Goal: Transaction & Acquisition: Purchase product/service

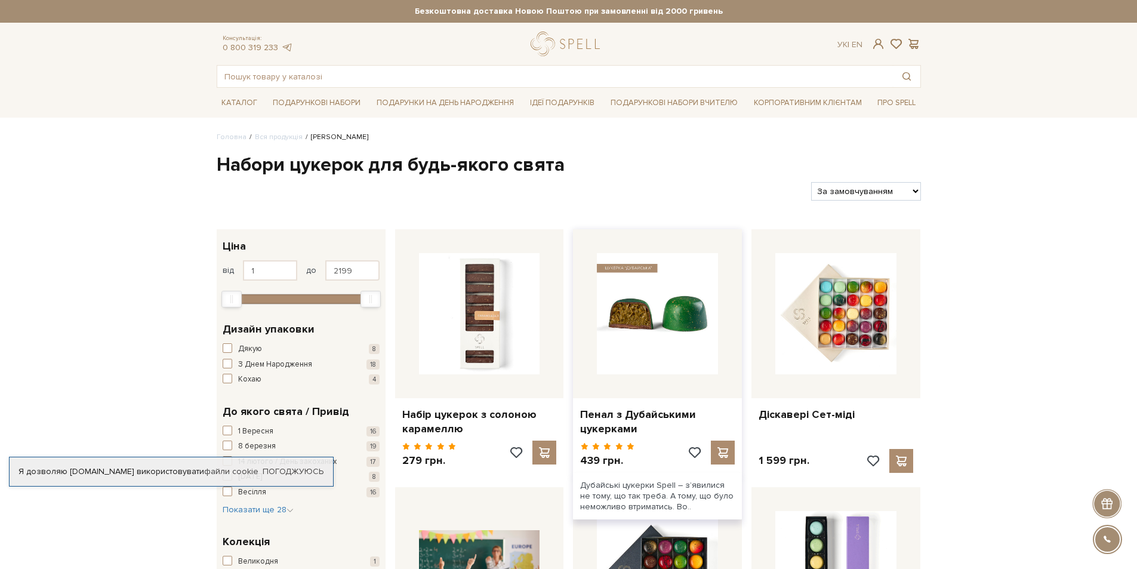
click at [648, 310] on img at bounding box center [657, 313] width 121 height 121
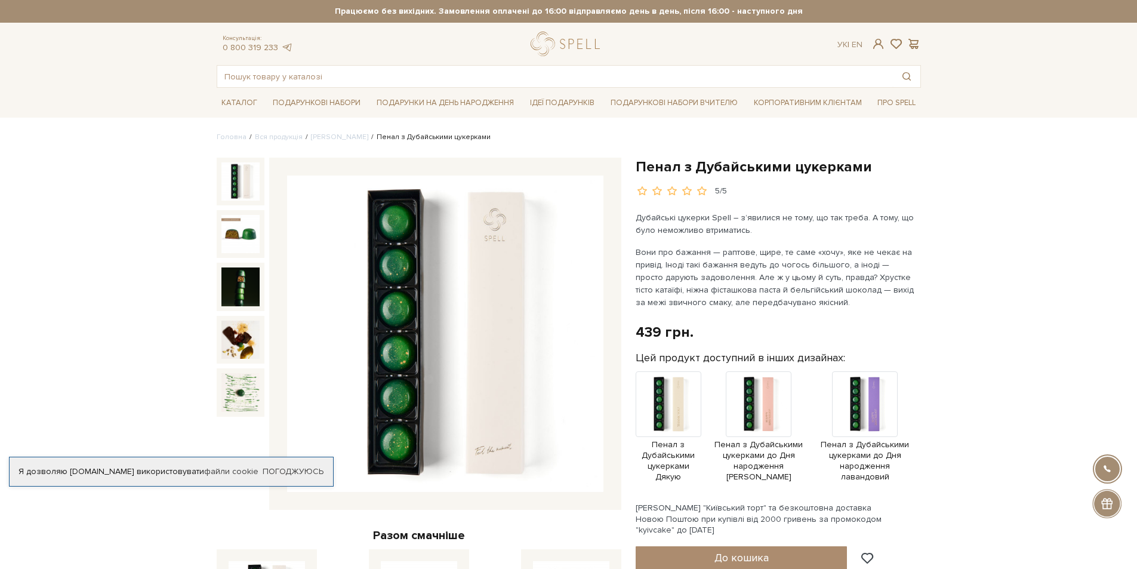
scroll to position [100, 0]
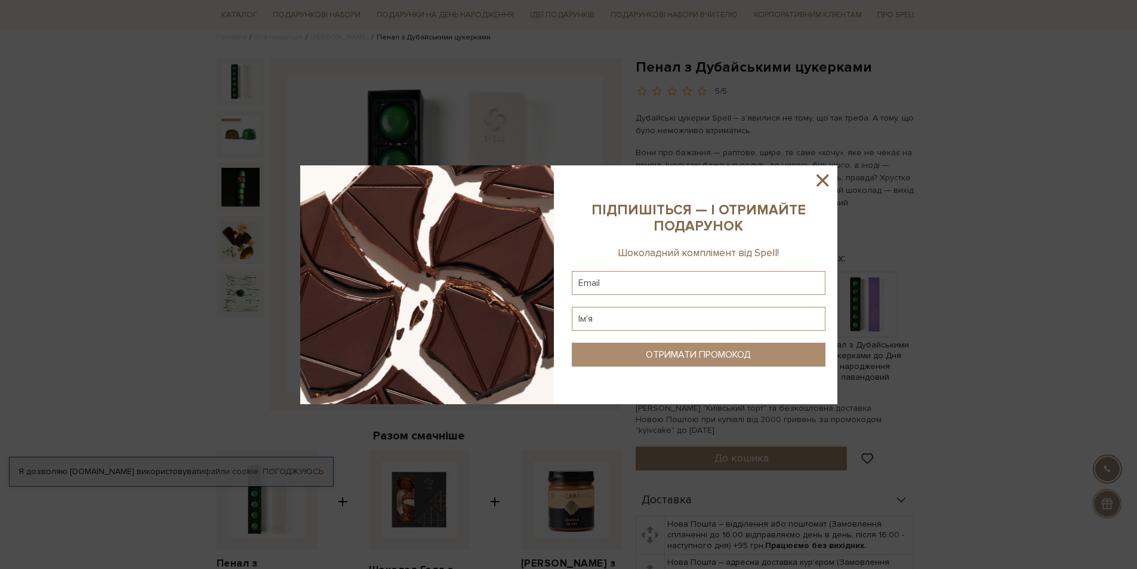
click at [833, 176] on sys-column-static at bounding box center [699, 284] width 278 height 239
click at [828, 176] on icon at bounding box center [822, 180] width 20 height 20
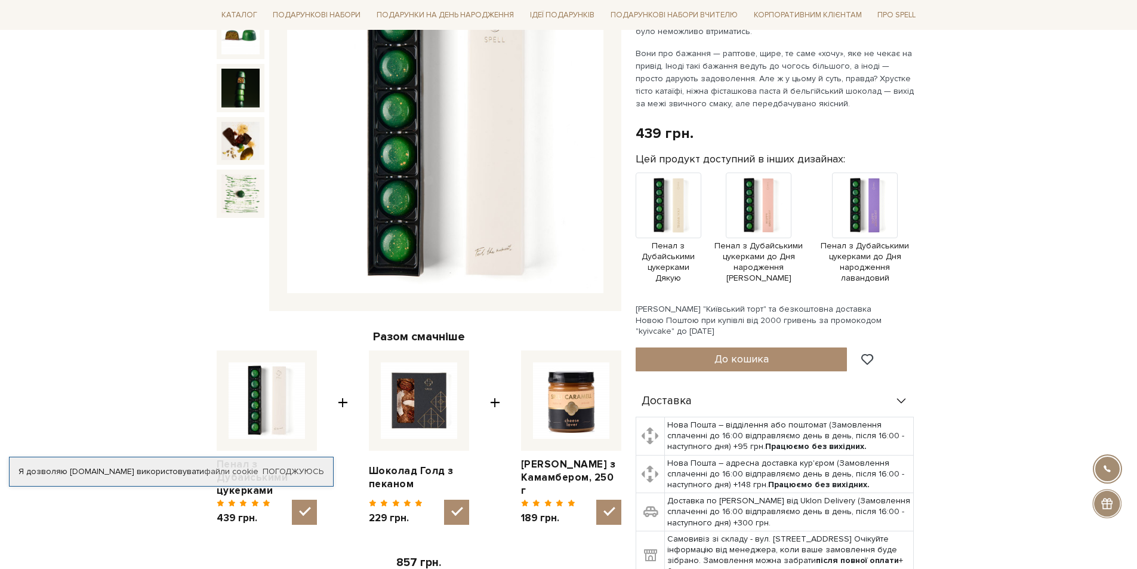
scroll to position [0, 0]
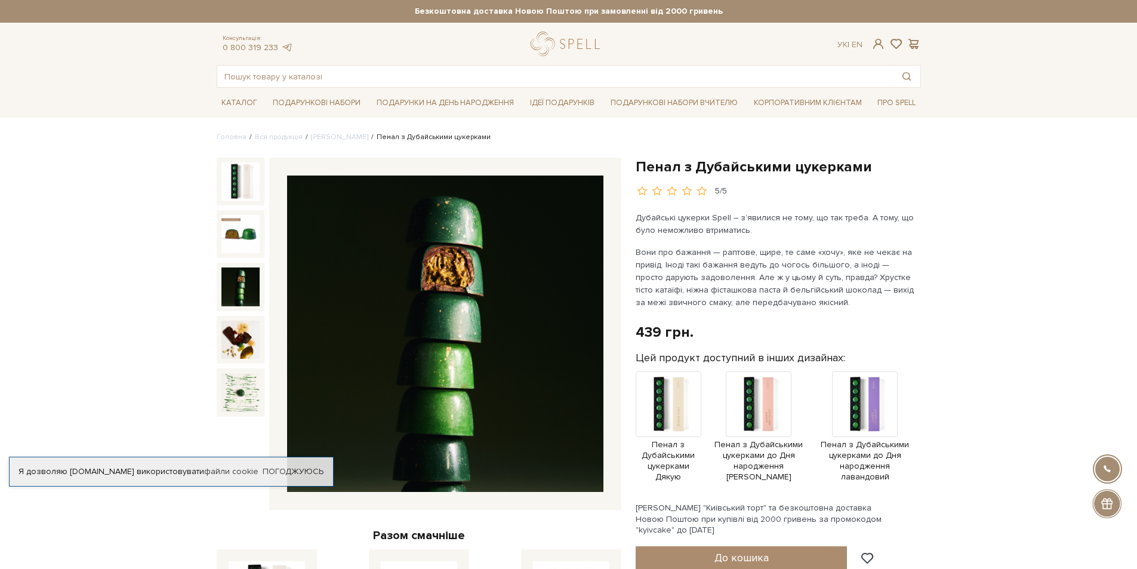
click at [241, 271] on img at bounding box center [240, 286] width 38 height 38
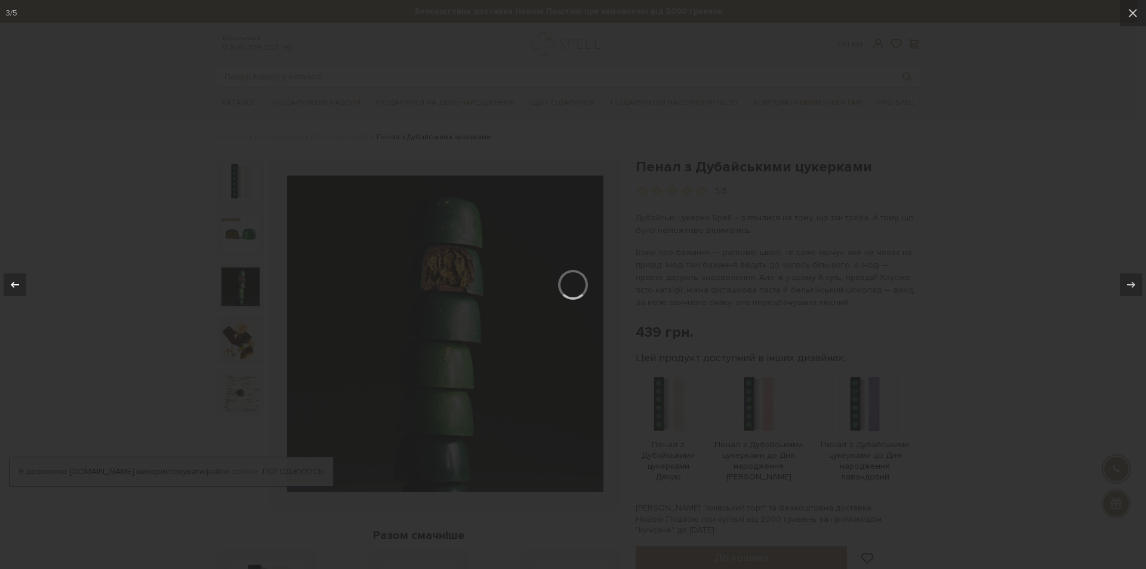
click at [16, 283] on icon at bounding box center [15, 285] width 14 height 14
click at [1134, 16] on icon at bounding box center [1133, 13] width 14 height 14
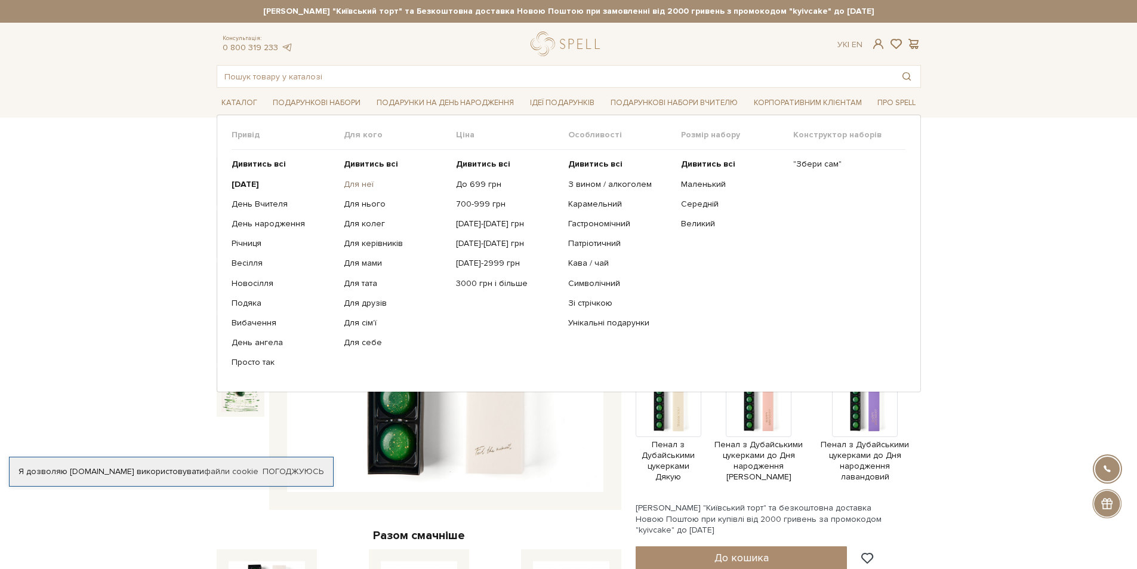
click at [366, 189] on link "Для неї" at bounding box center [395, 184] width 103 height 11
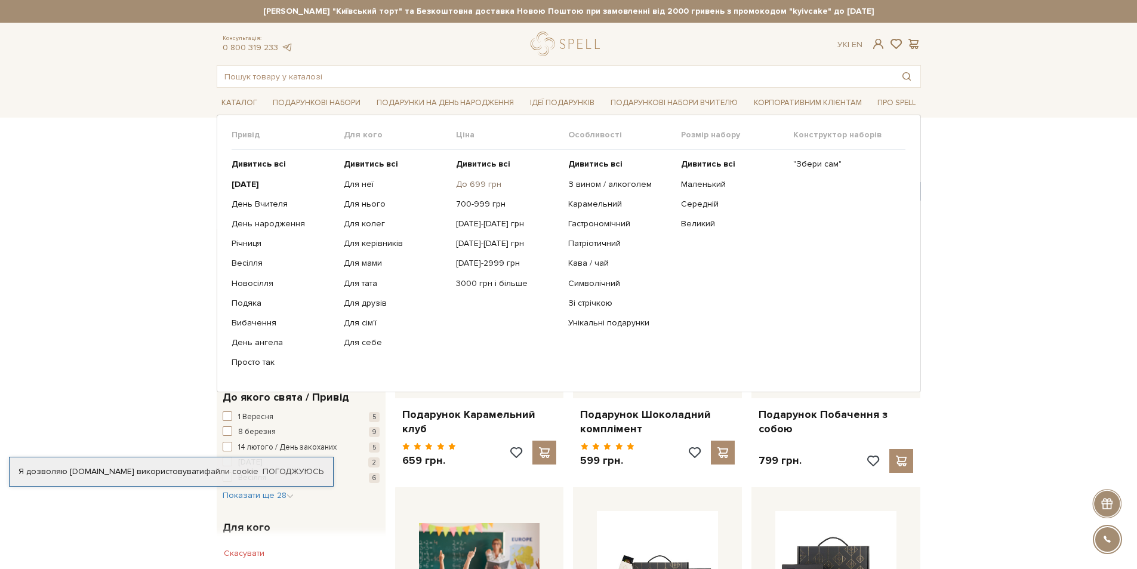
click at [484, 187] on link "До 699 грн" at bounding box center [507, 184] width 103 height 11
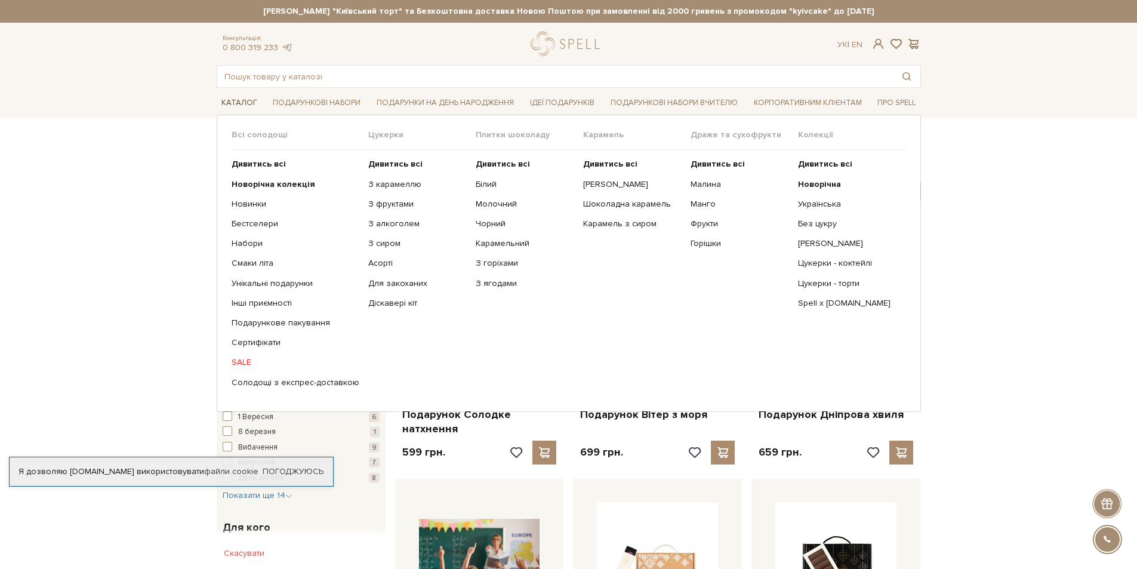
click at [243, 100] on link "Каталог" at bounding box center [239, 103] width 45 height 19
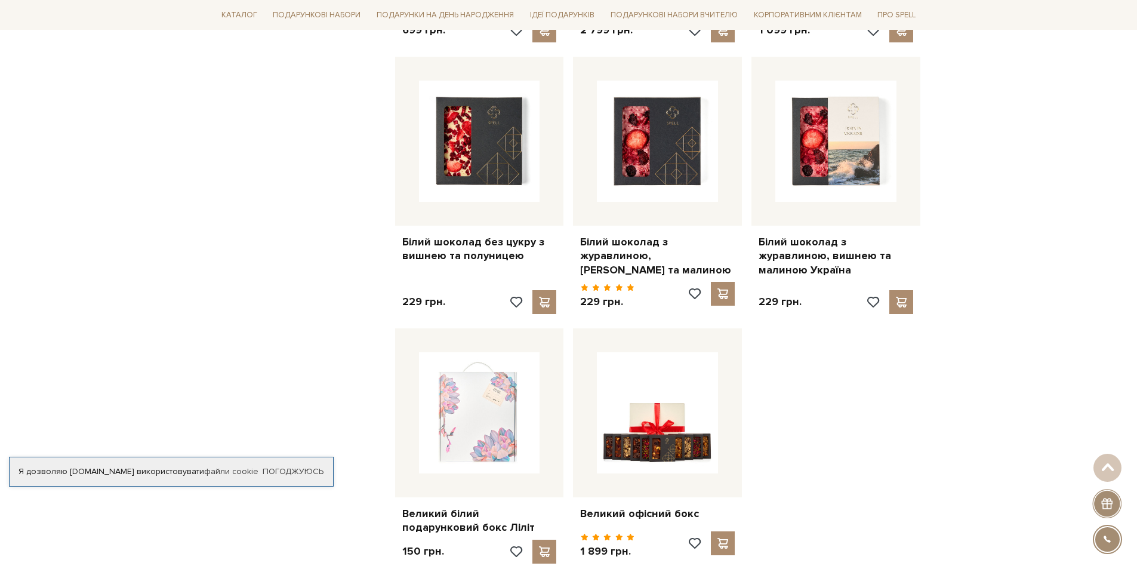
scroll to position [1194, 0]
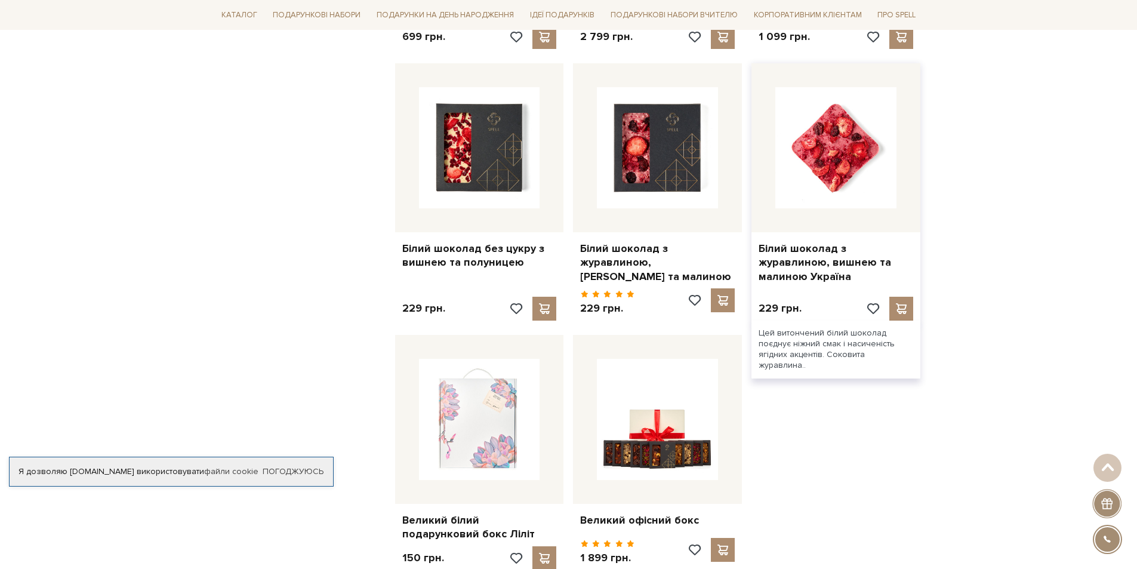
click at [861, 149] on img at bounding box center [835, 147] width 121 height 121
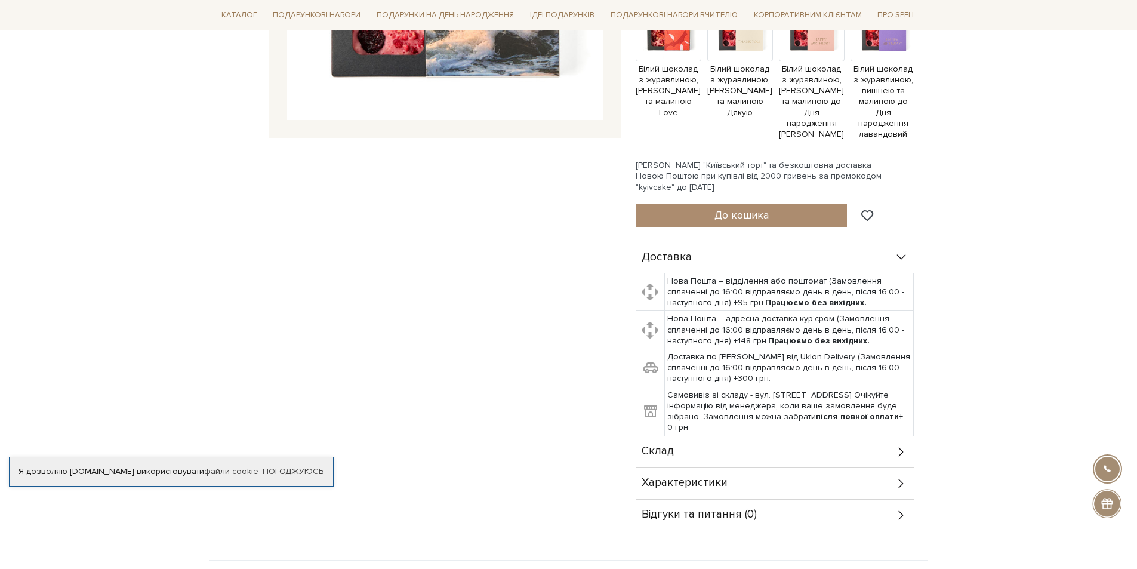
scroll to position [497, 0]
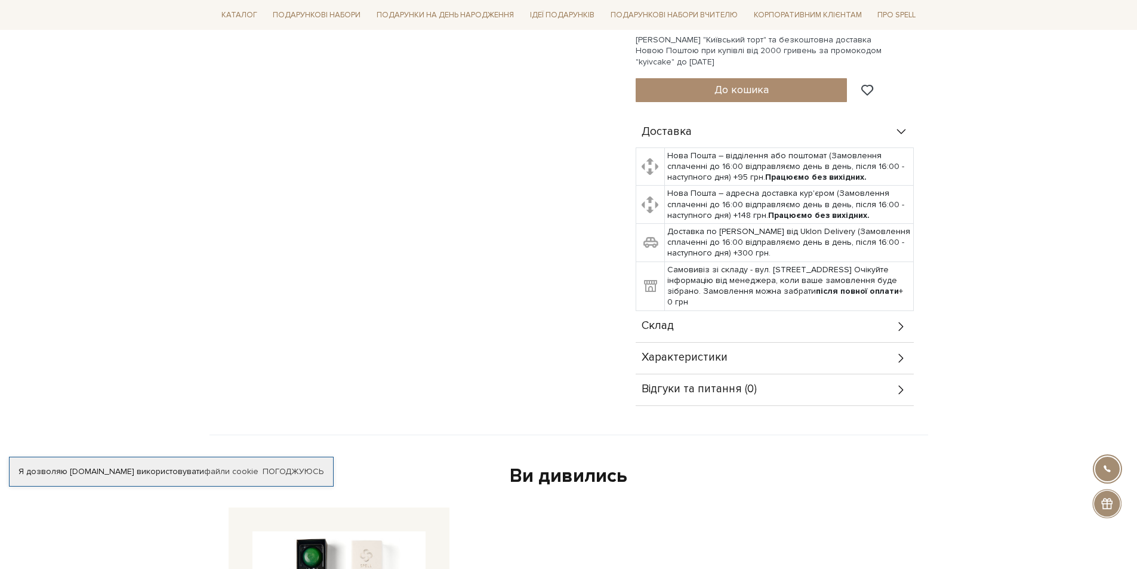
click at [702, 321] on div "Склад" at bounding box center [775, 326] width 278 height 31
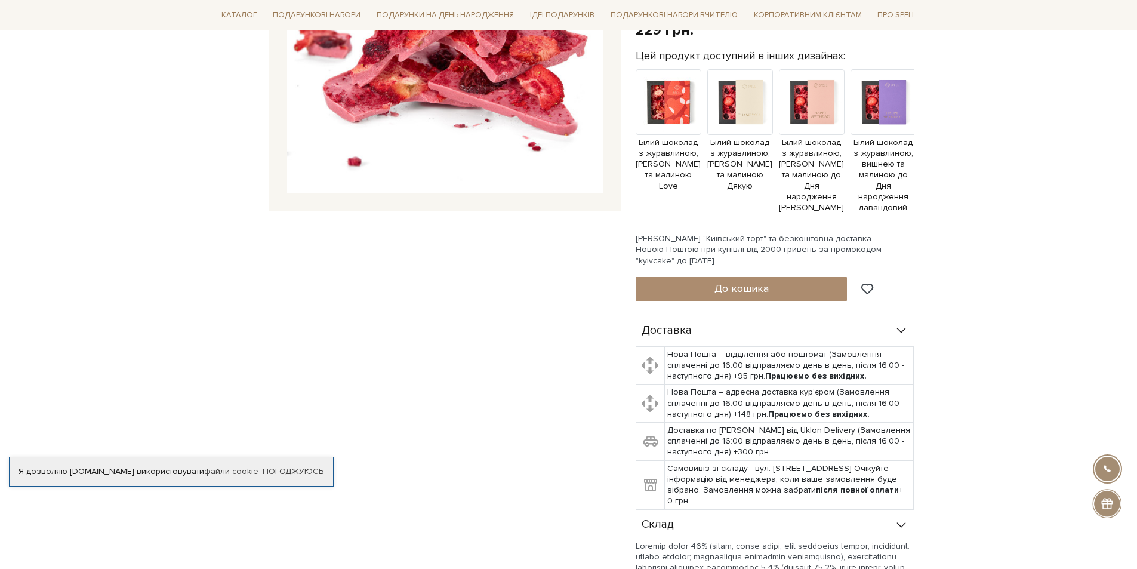
scroll to position [0, 0]
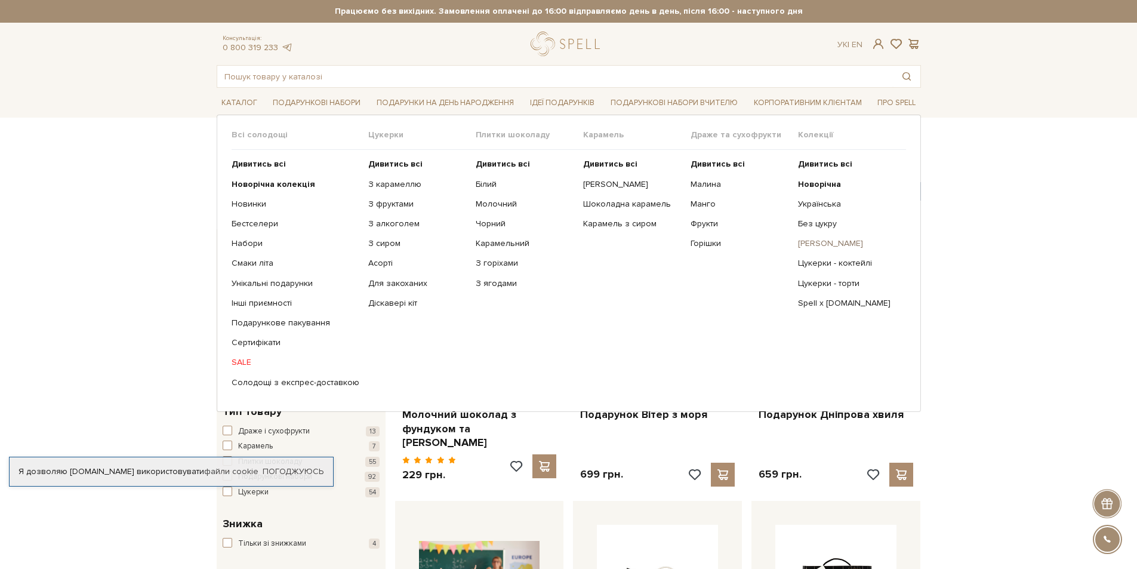
click at [843, 239] on link "[PERSON_NAME]" at bounding box center [847, 243] width 98 height 11
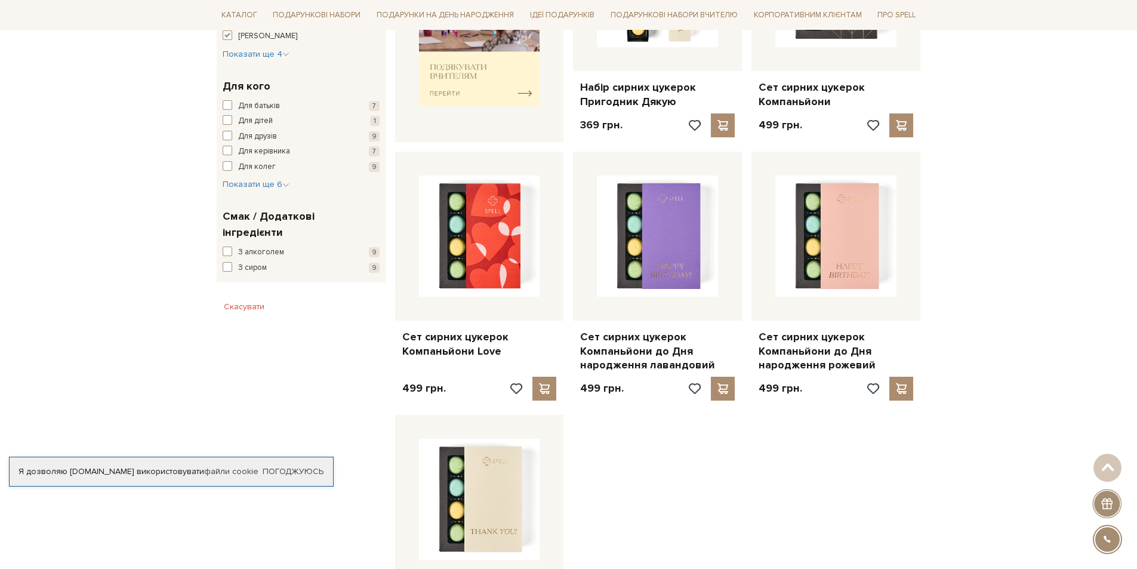
scroll to position [796, 0]
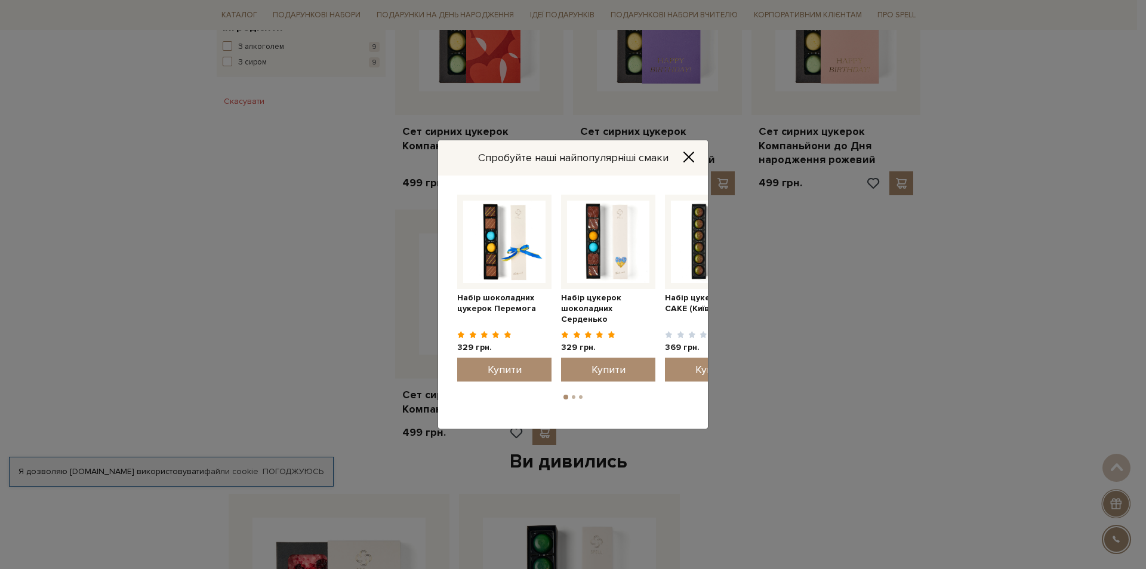
click at [689, 154] on icon "Close" at bounding box center [689, 157] width 12 height 12
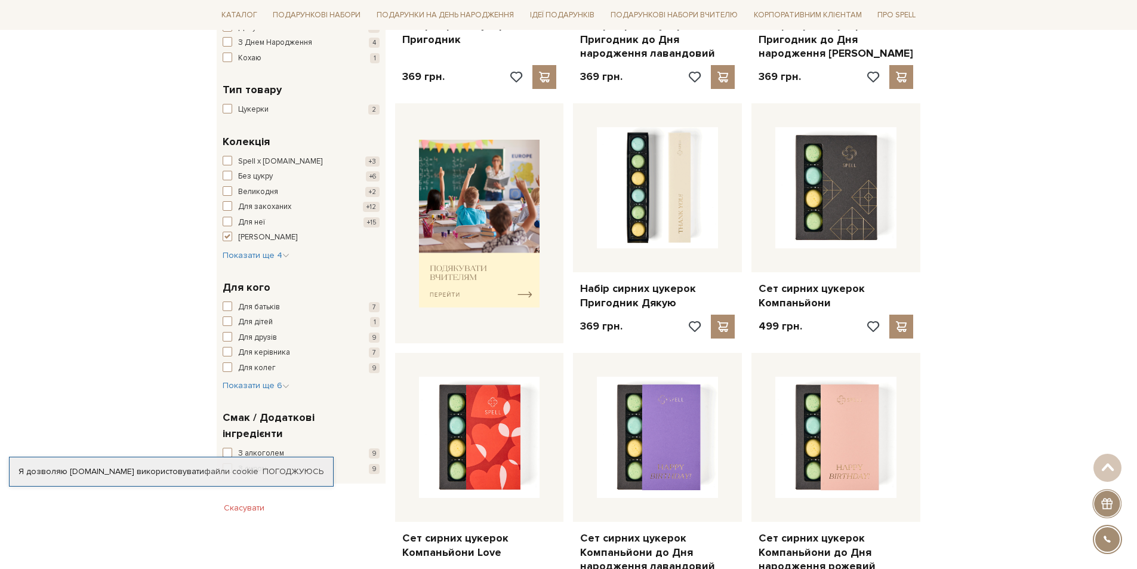
scroll to position [98, 0]
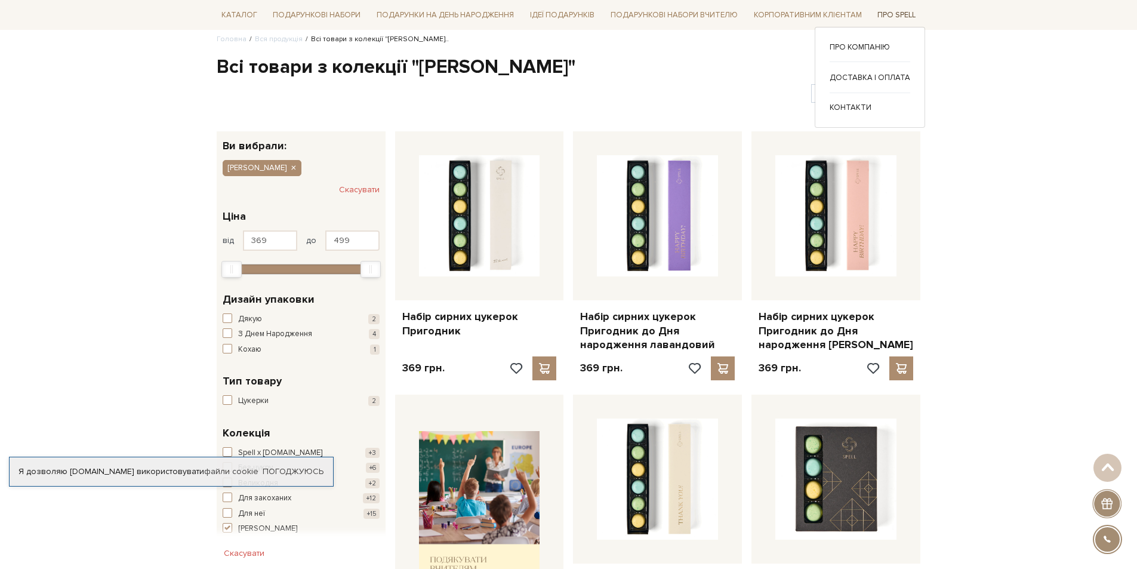
click at [910, 15] on link "Про Spell" at bounding box center [897, 15] width 48 height 19
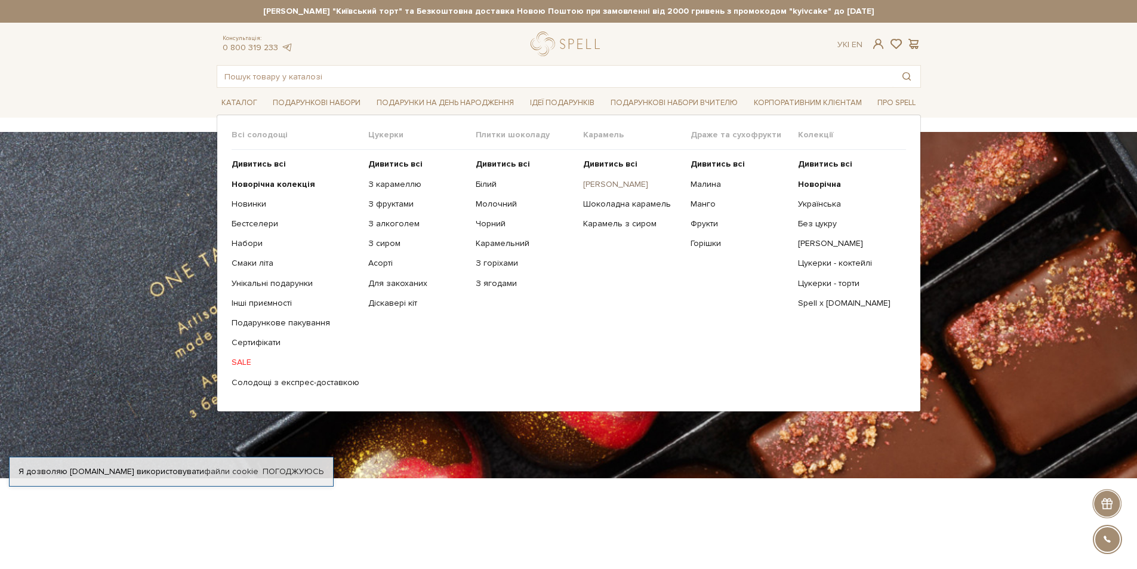
click at [602, 184] on link "[PERSON_NAME]" at bounding box center [632, 184] width 98 height 11
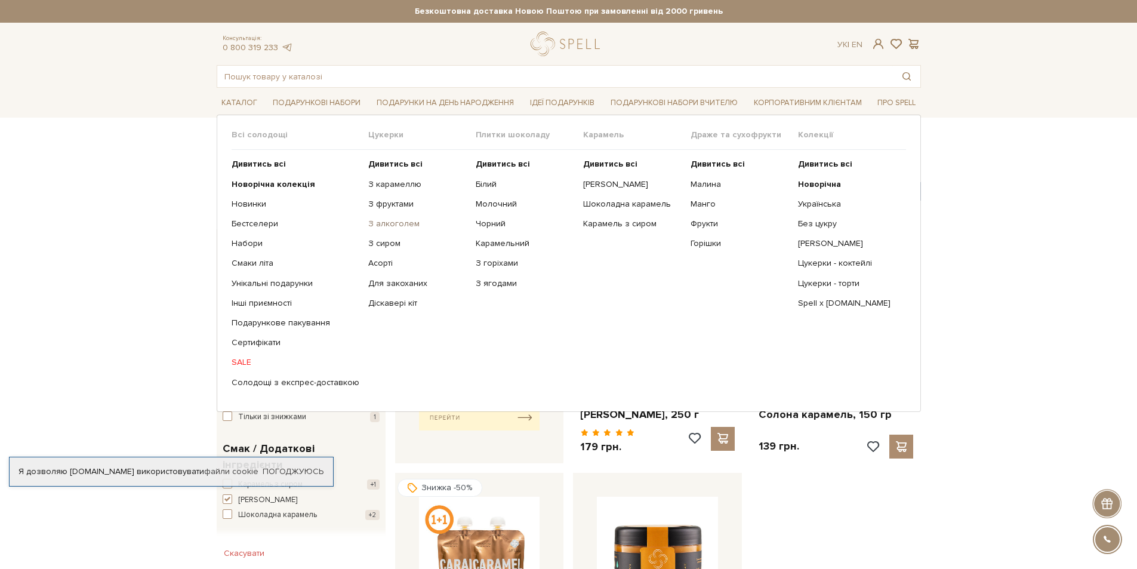
click at [403, 222] on link "З алкоголем" at bounding box center [417, 223] width 98 height 11
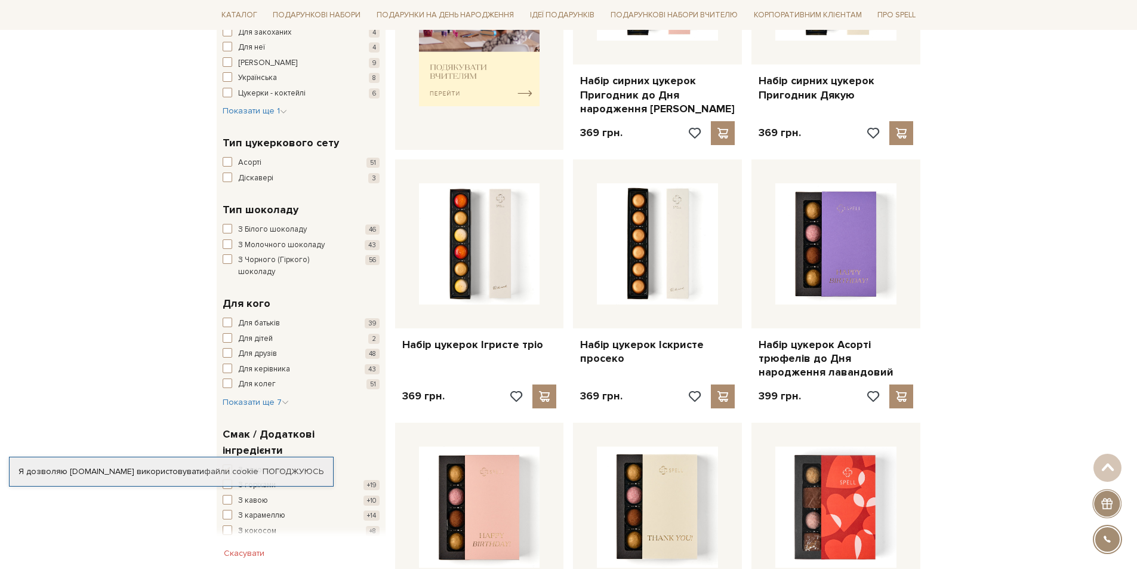
scroll to position [100, 0]
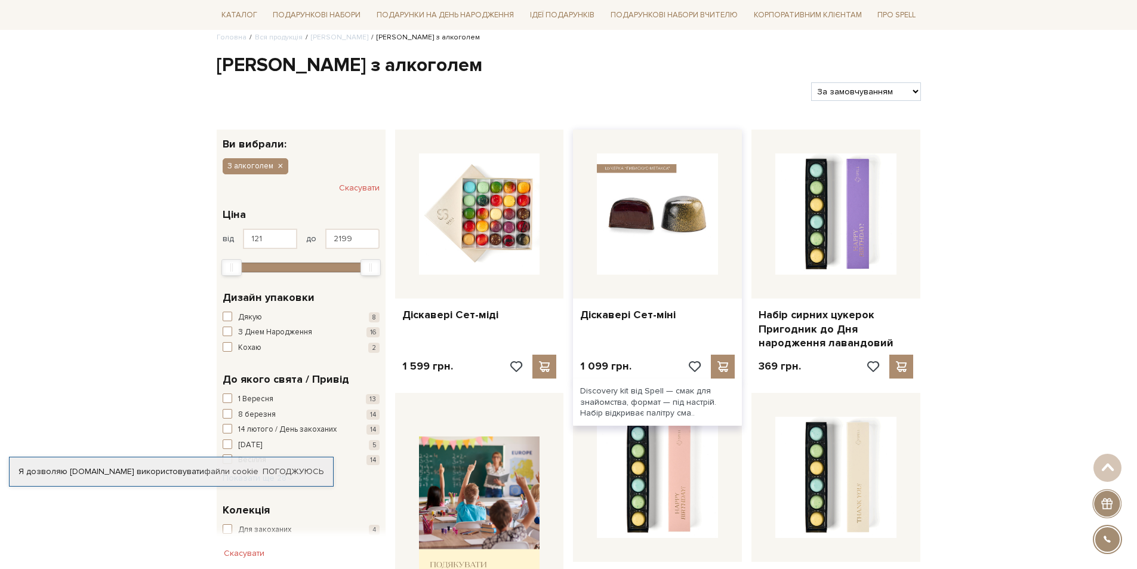
click at [637, 219] on img at bounding box center [657, 213] width 121 height 121
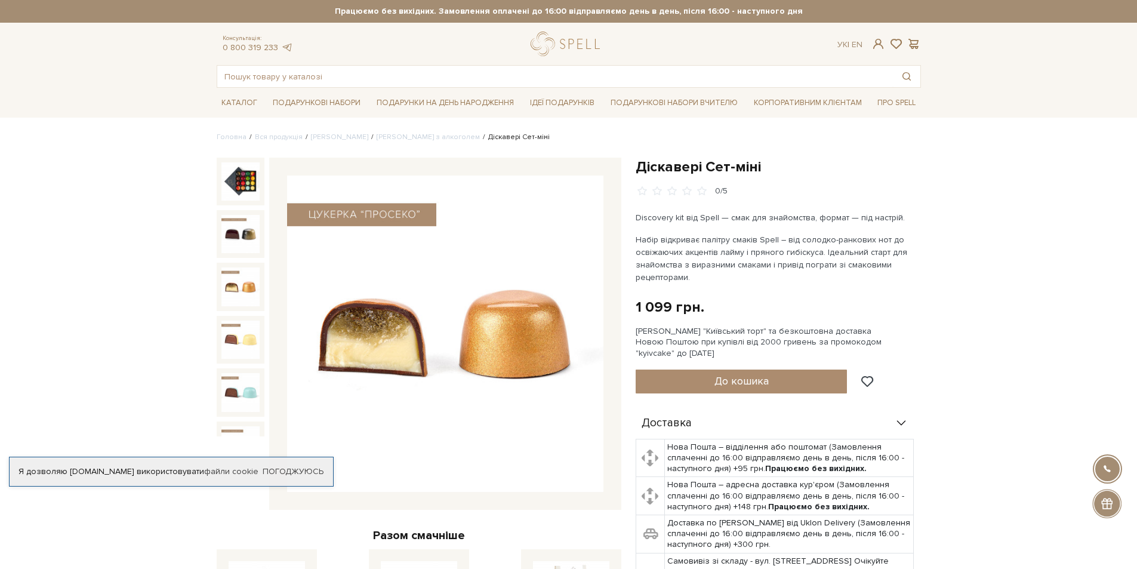
click at [439, 326] on img at bounding box center [445, 333] width 316 height 316
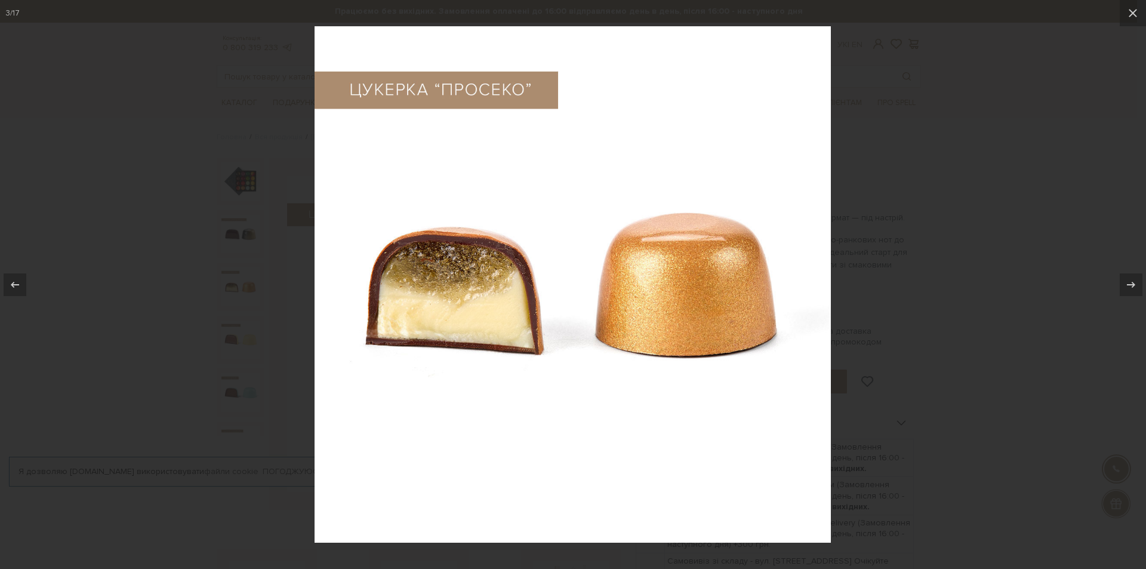
click at [460, 298] on img at bounding box center [573, 284] width 516 height 516
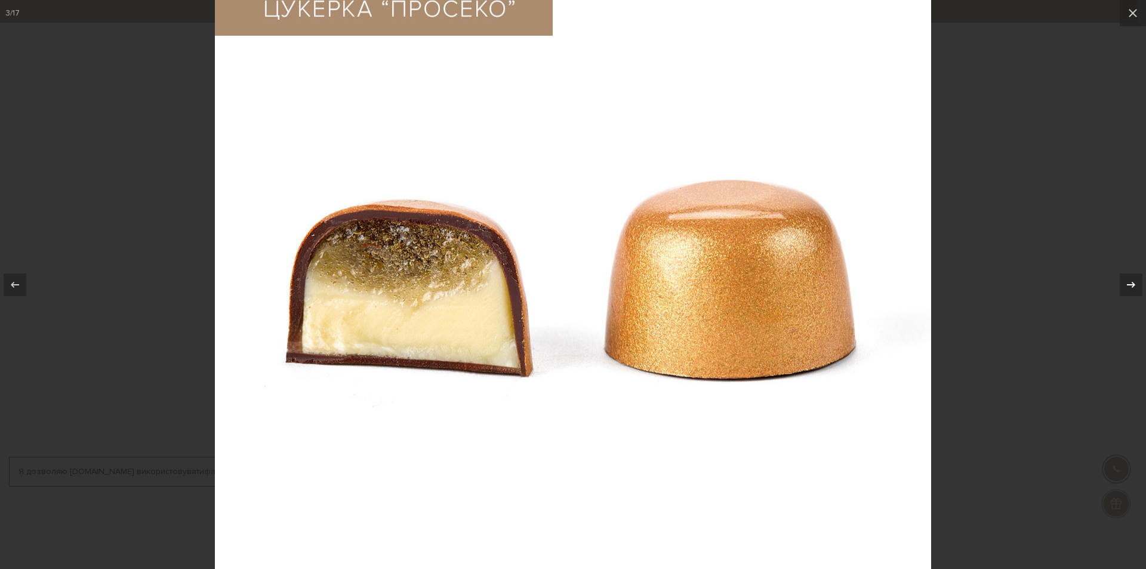
click at [1120, 278] on div at bounding box center [1131, 284] width 23 height 23
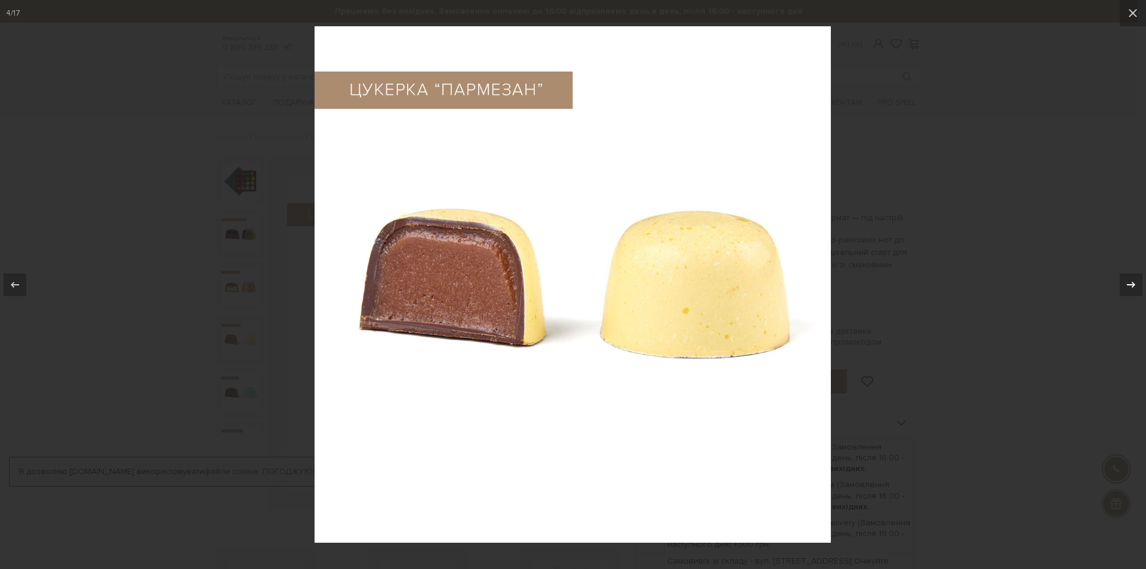
click at [1120, 278] on div "4 / 17" at bounding box center [573, 284] width 1146 height 569
click at [1130, 278] on icon at bounding box center [1131, 285] width 14 height 14
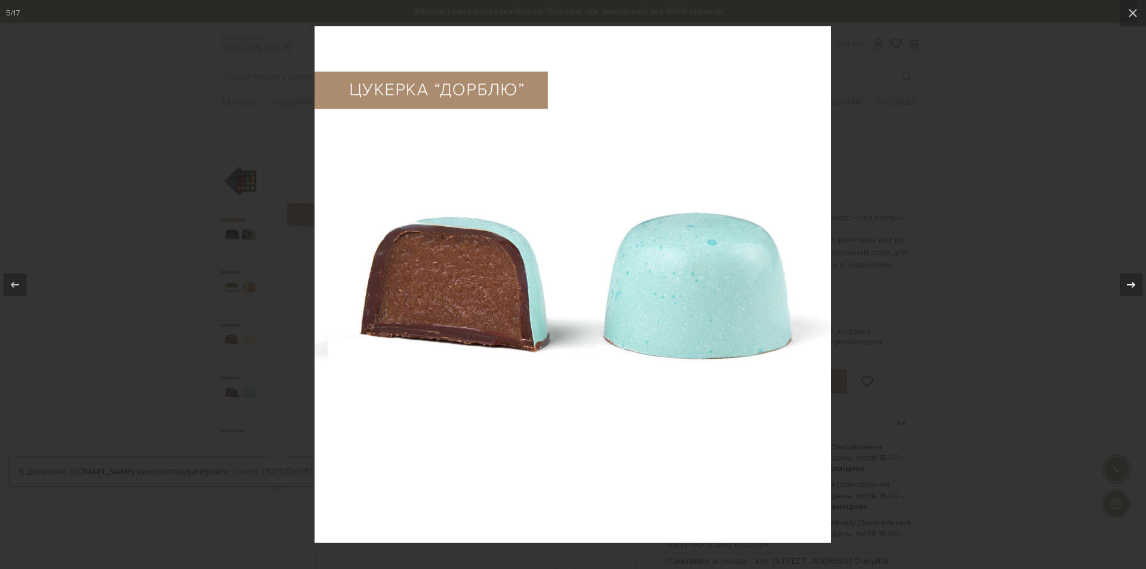
click at [1130, 278] on icon at bounding box center [1131, 285] width 14 height 14
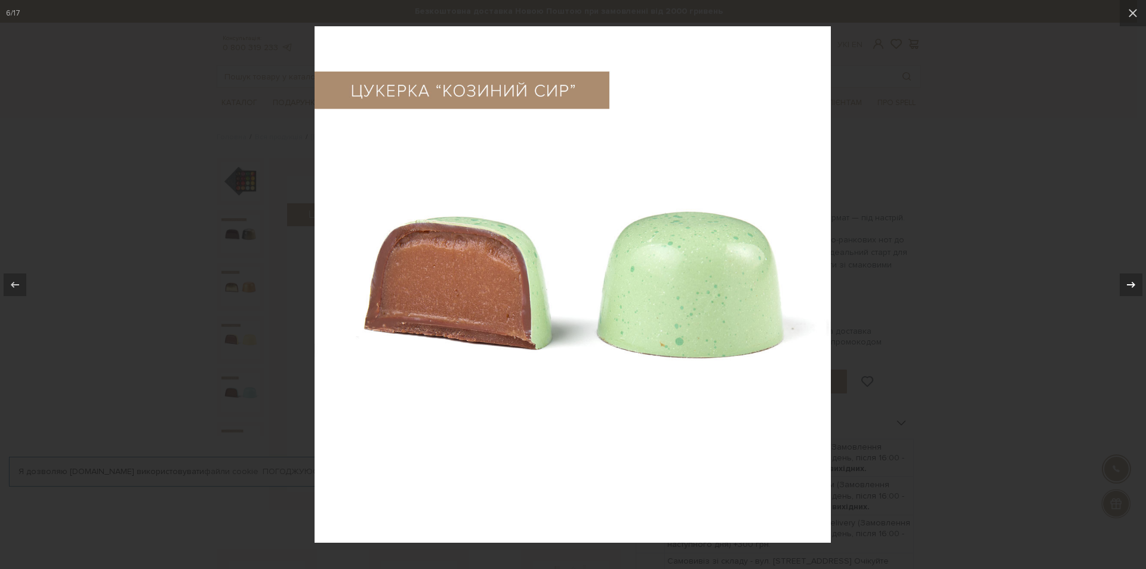
click at [1130, 278] on icon at bounding box center [1131, 285] width 14 height 14
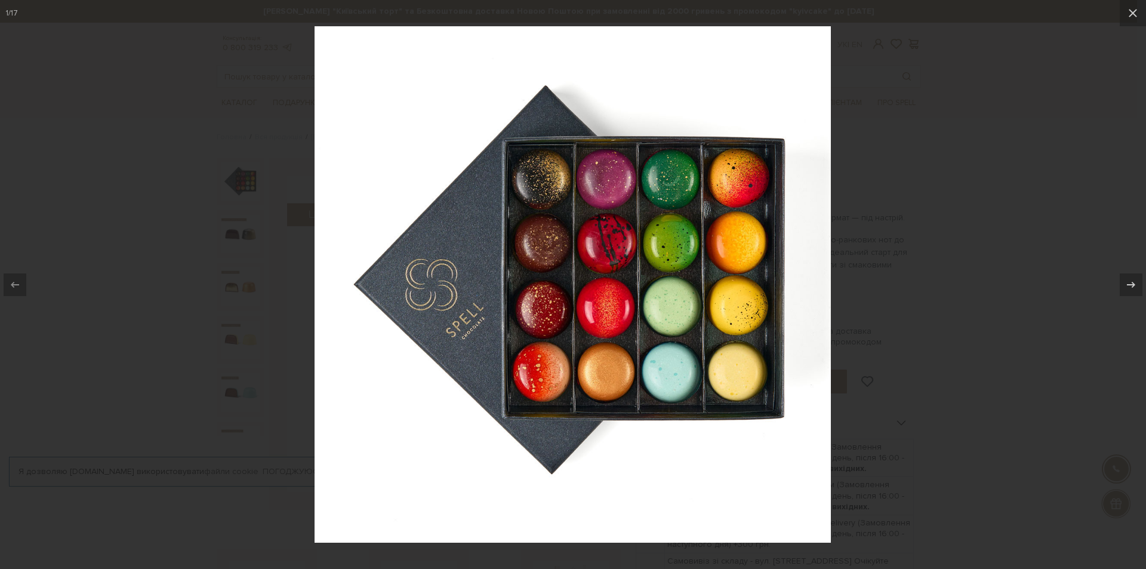
click at [188, 259] on div at bounding box center [573, 284] width 1146 height 569
